Goal: Navigation & Orientation: Find specific page/section

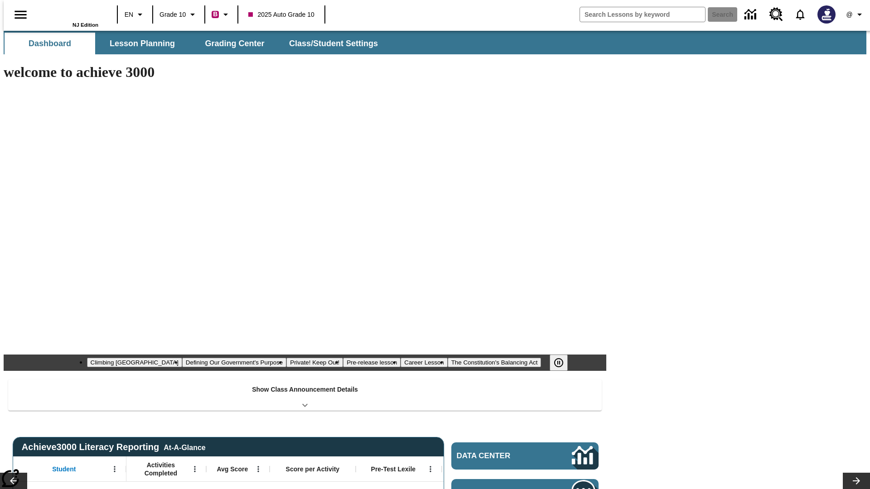
type input "-1"
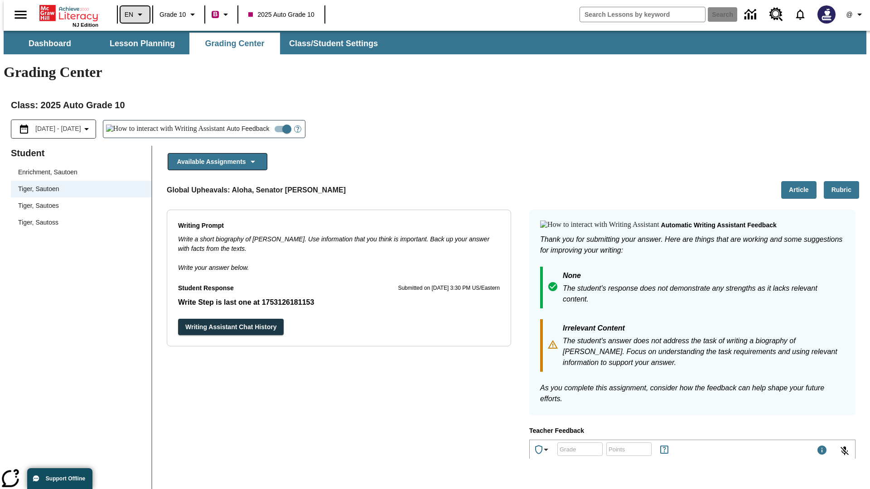
click at [135, 14] on icon "Language: EN, Select a language" at bounding box center [140, 14] width 11 height 11
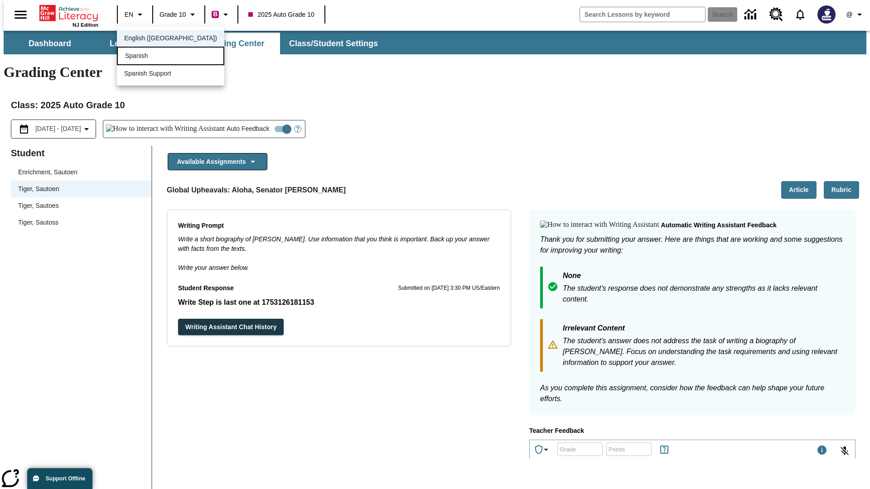
click at [151, 57] on div "Spanish" at bounding box center [170, 56] width 107 height 19
